Goal: Information Seeking & Learning: Understand process/instructions

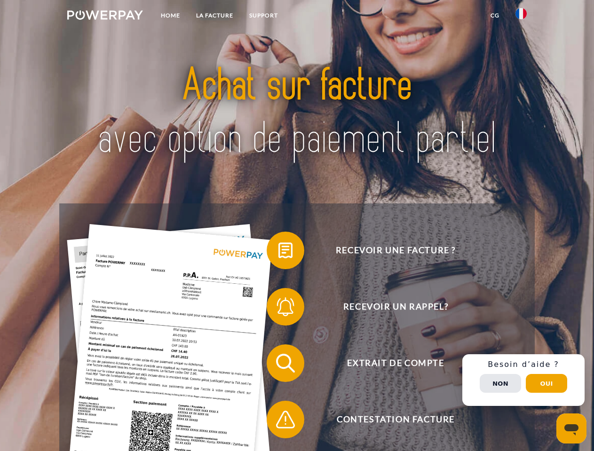
click at [105, 16] on img at bounding box center [105, 14] width 76 height 9
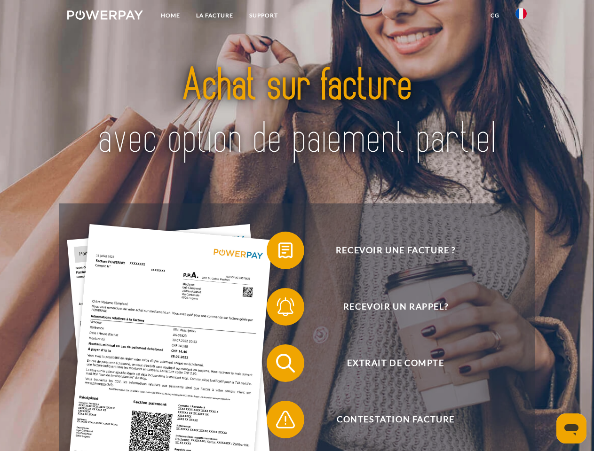
click at [521, 16] on img at bounding box center [520, 13] width 11 height 11
click at [495, 16] on link "CG" at bounding box center [495, 15] width 25 height 17
click at [278, 253] on span at bounding box center [271, 250] width 47 height 47
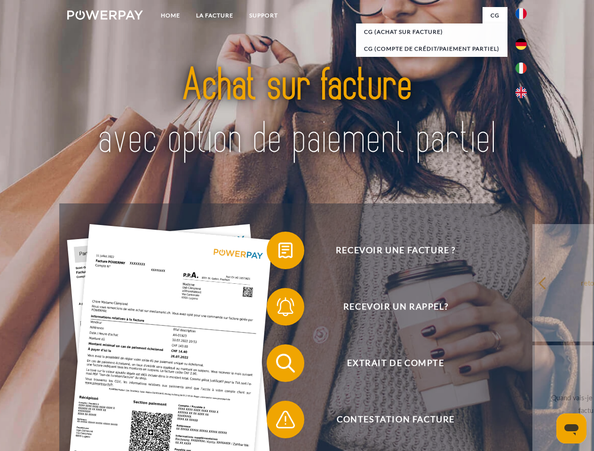
click at [278, 309] on div "Recevoir une facture ? Recevoir un rappel? Extrait de compte retour" at bounding box center [296, 392] width 475 height 376
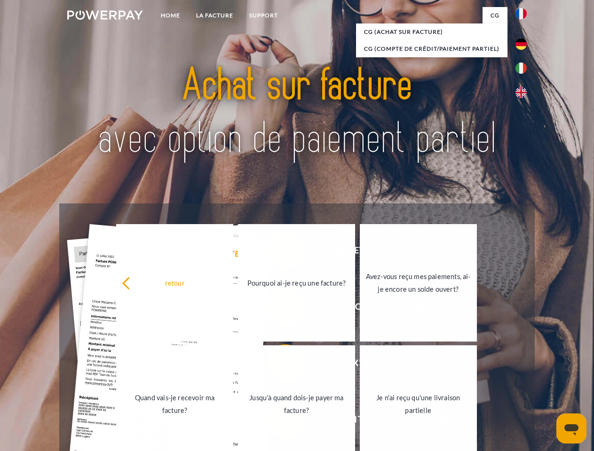
click at [278, 365] on link "Jusqu'à quand dois-je payer ma facture?" at bounding box center [296, 405] width 117 height 118
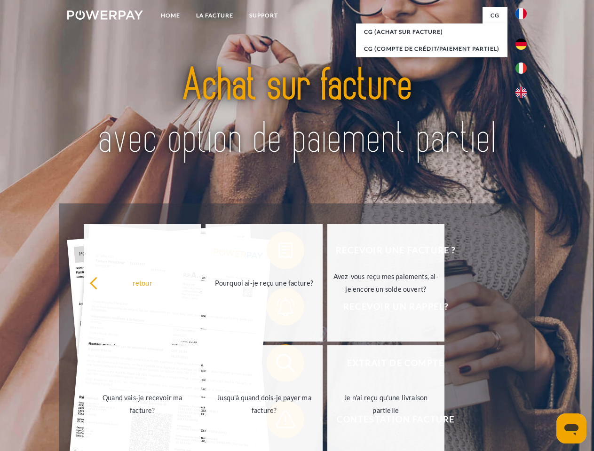
click at [278, 422] on div "retour Pourquoi ai-je reçu une facture? Avez-vous reçu mes paiements, ai-je enc…" at bounding box center [265, 343] width 380 height 243
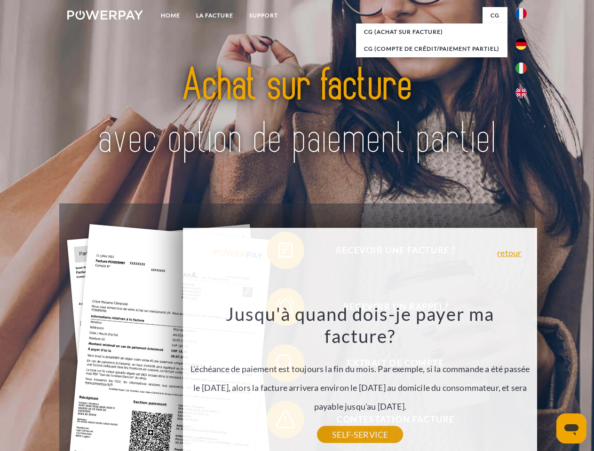
click at [523, 380] on div "Recevoir une facture ? Recevoir un rappel? Extrait de compte retour" at bounding box center [296, 392] width 475 height 376
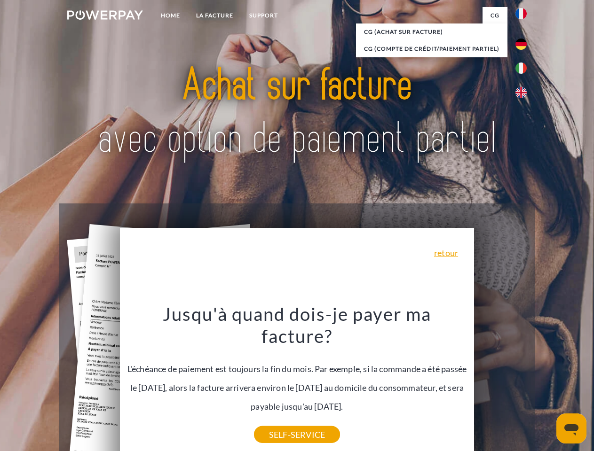
click at [500, 382] on span "Extrait de compte" at bounding box center [395, 364] width 230 height 38
click at [546, 384] on header "Home LA FACTURE Support" at bounding box center [297, 324] width 594 height 649
